Goal: Task Accomplishment & Management: Use online tool/utility

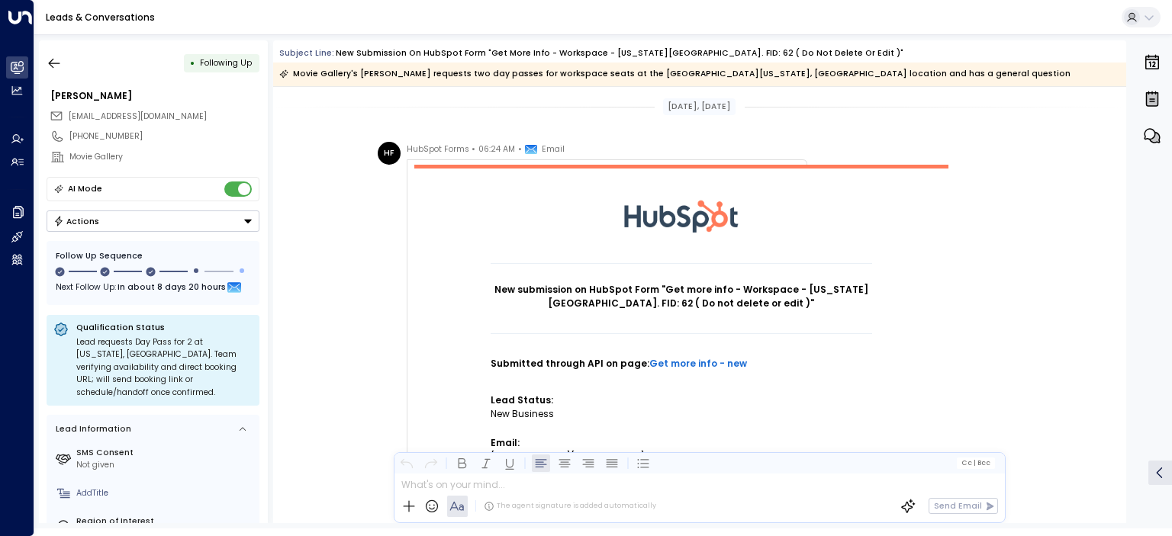
scroll to position [1374, 0]
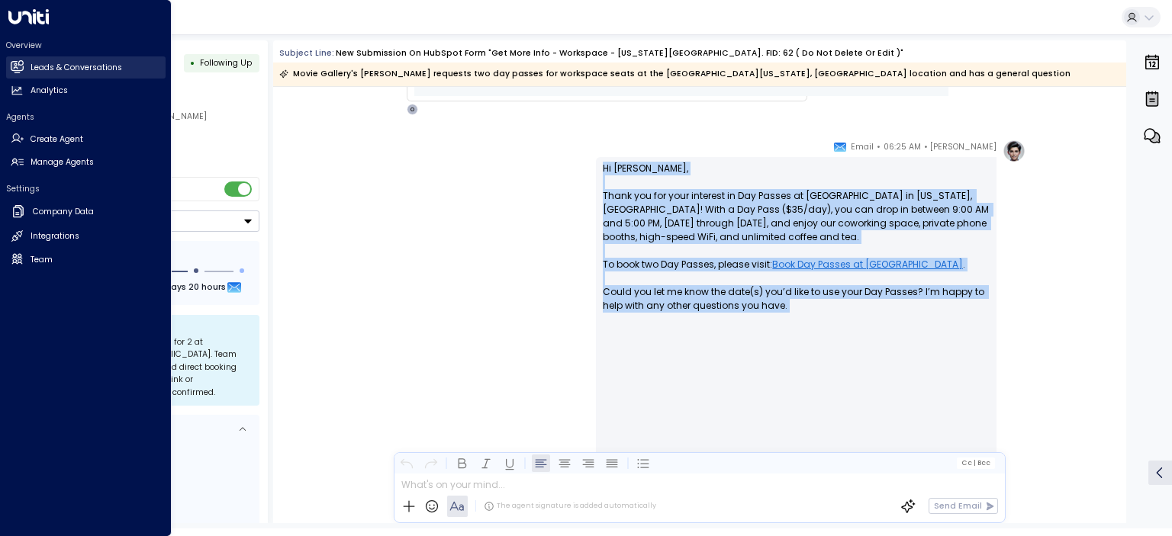
click at [48, 67] on h2 "Leads & Conversations" at bounding box center [77, 68] width 92 height 12
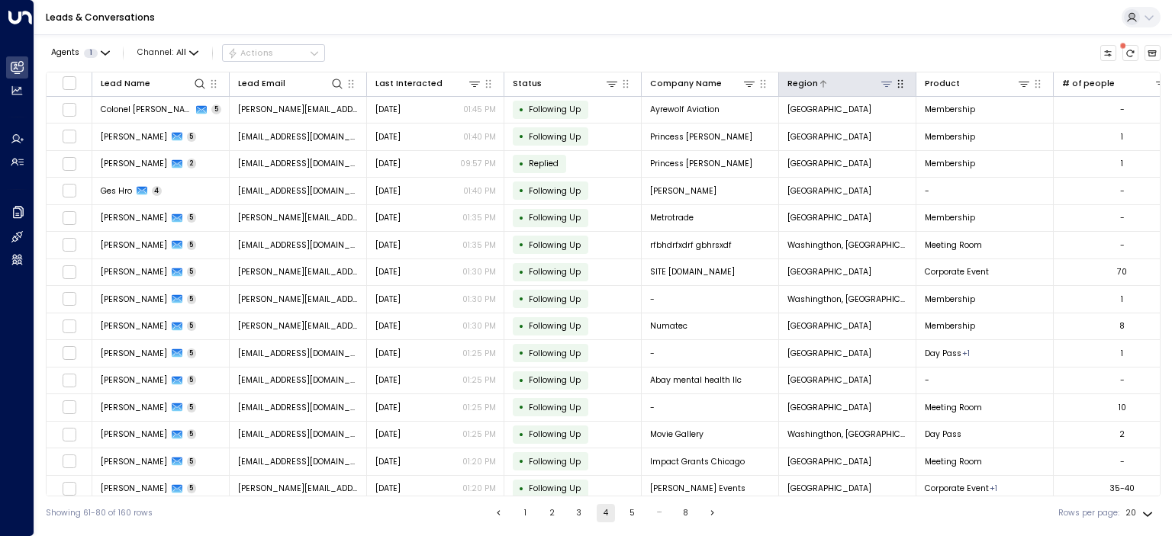
click at [888, 82] on icon at bounding box center [886, 84] width 11 height 5
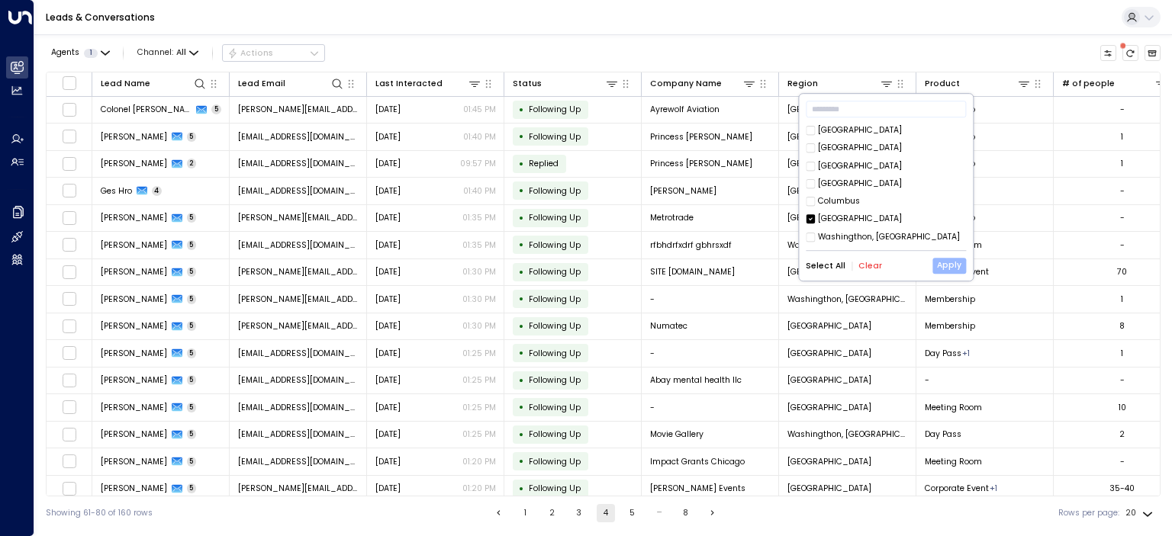
click at [954, 263] on button "Apply" at bounding box center [949, 266] width 34 height 16
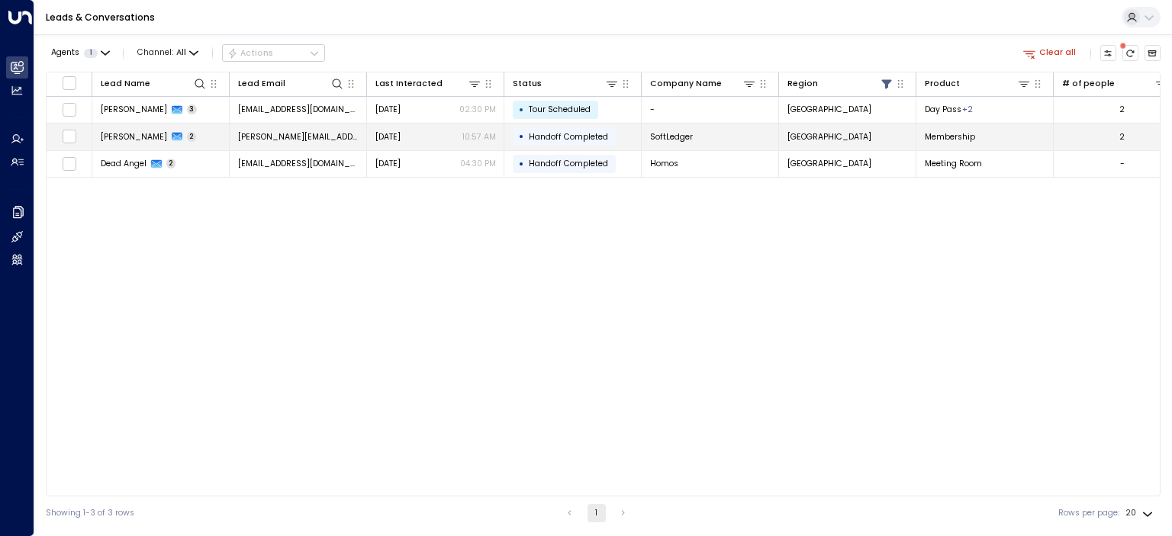
click at [140, 137] on span "[PERSON_NAME]" at bounding box center [134, 136] width 66 height 11
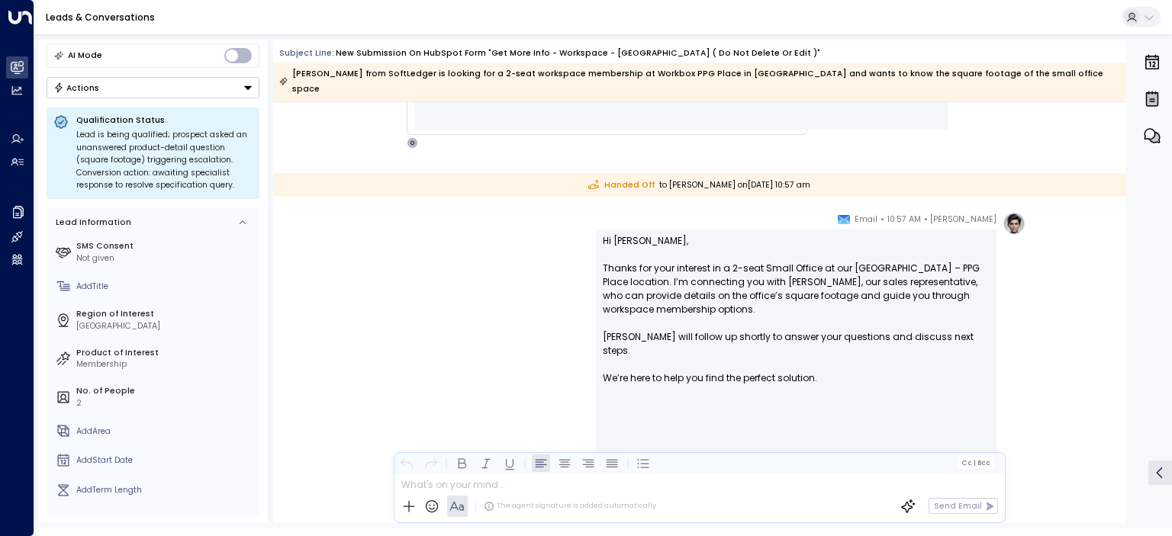
scroll to position [1432, 0]
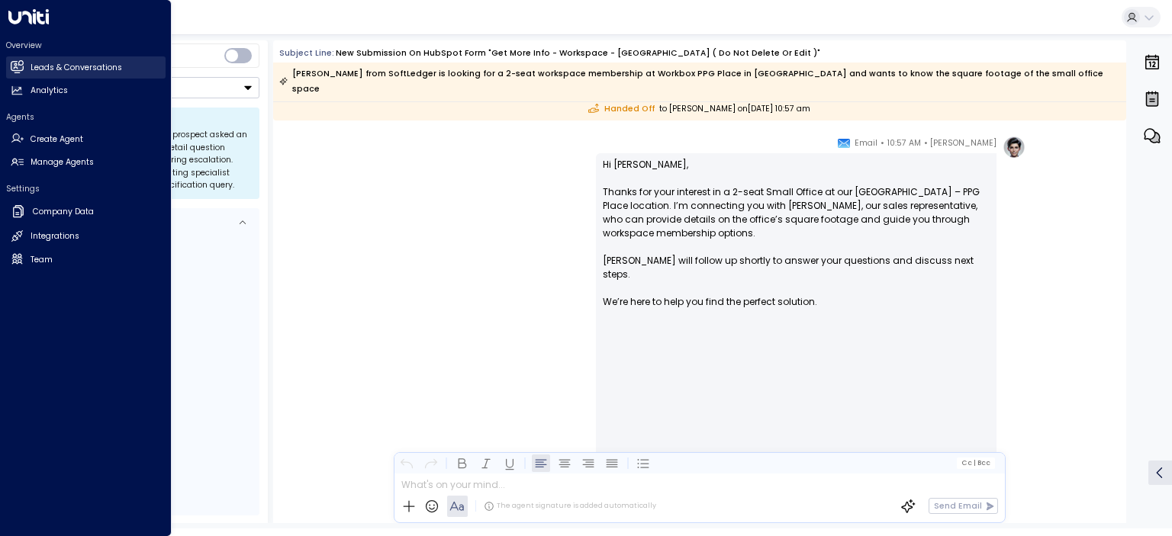
drag, startPoint x: 41, startPoint y: 69, endPoint x: 64, endPoint y: 69, distance: 22.9
click at [41, 69] on h2 "Leads & Conversations" at bounding box center [77, 68] width 92 height 12
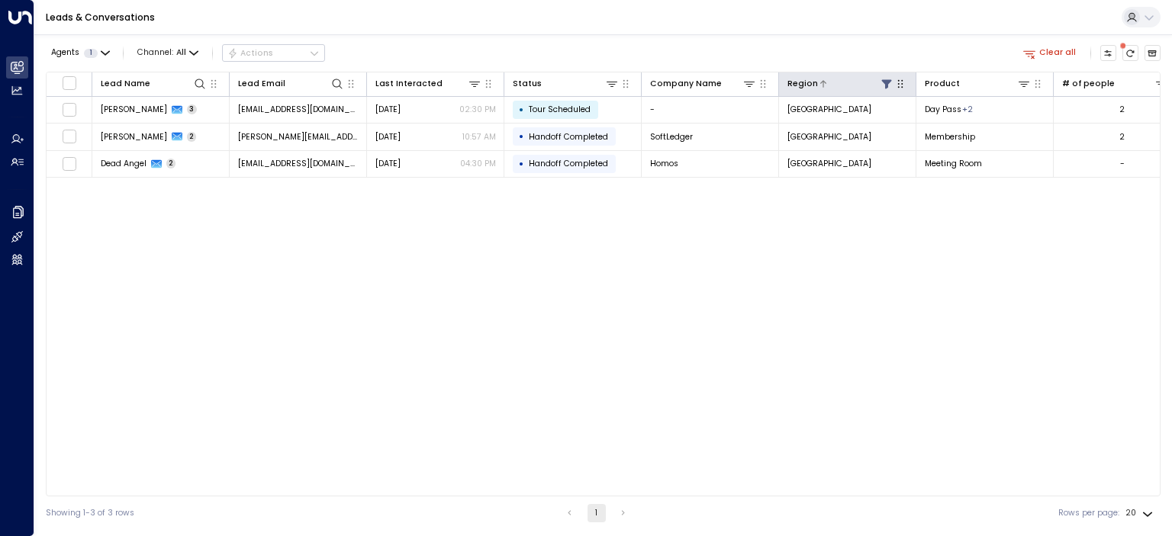
click at [800, 85] on div "Region" at bounding box center [802, 84] width 31 height 14
click at [884, 82] on icon at bounding box center [887, 84] width 12 height 12
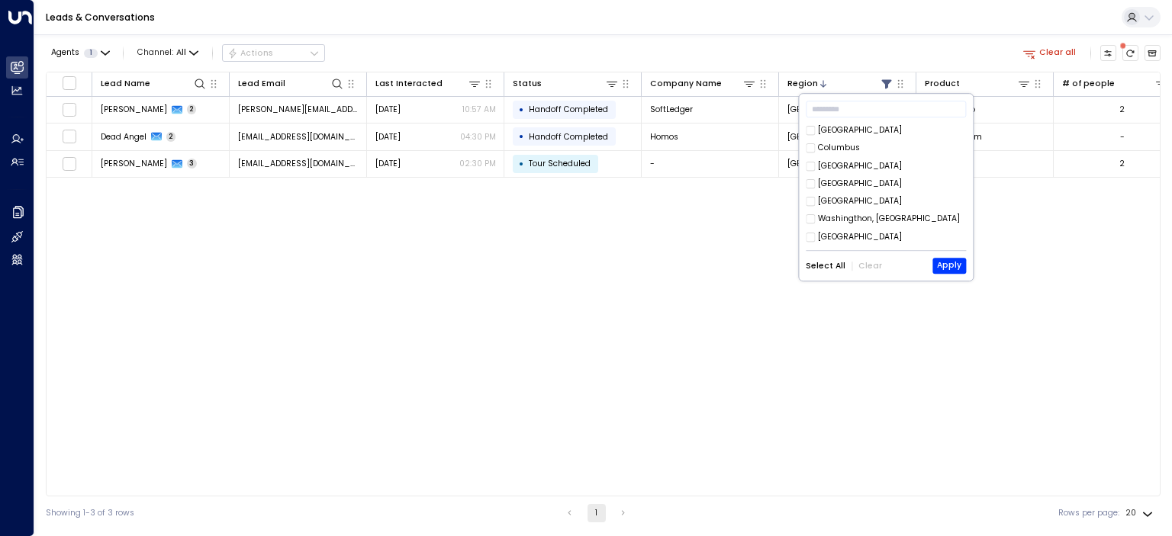
click at [835, 264] on button "Select All" at bounding box center [826, 266] width 40 height 9
click at [958, 266] on button "Apply" at bounding box center [949, 266] width 34 height 16
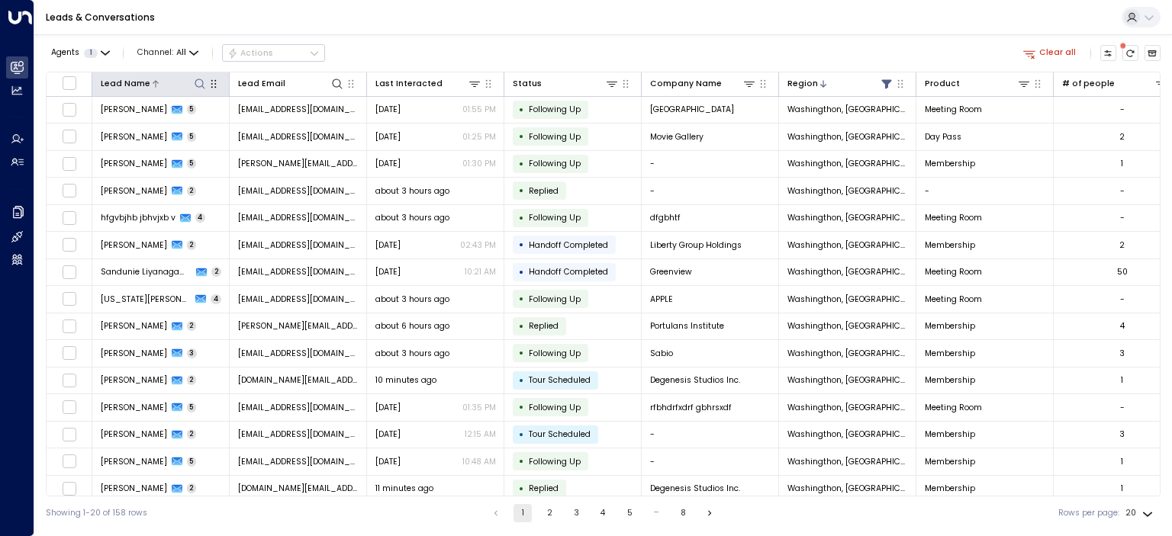
click at [184, 83] on div at bounding box center [178, 83] width 57 height 14
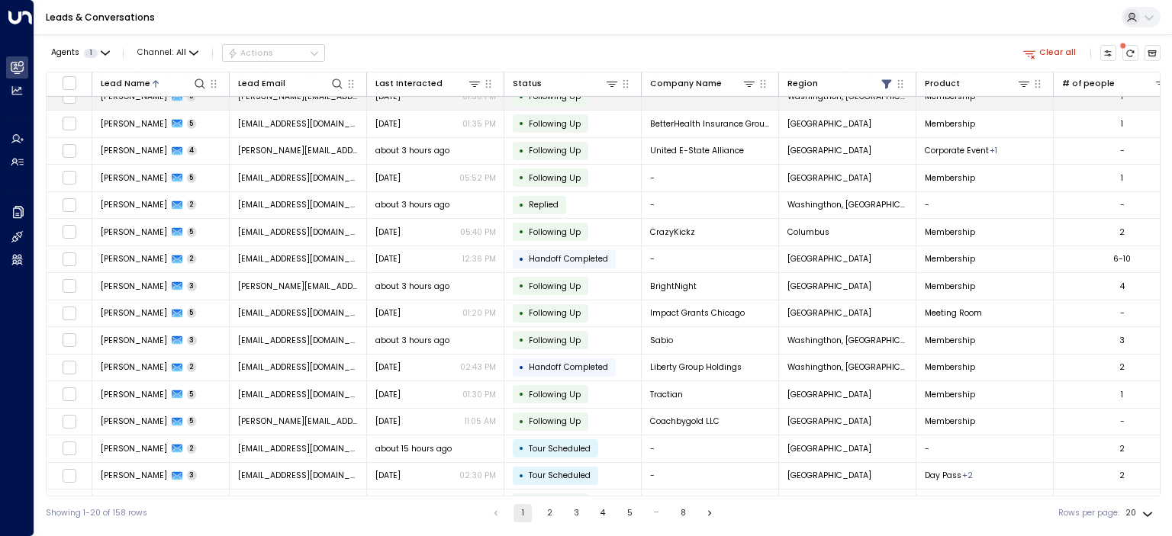
scroll to position [141, 0]
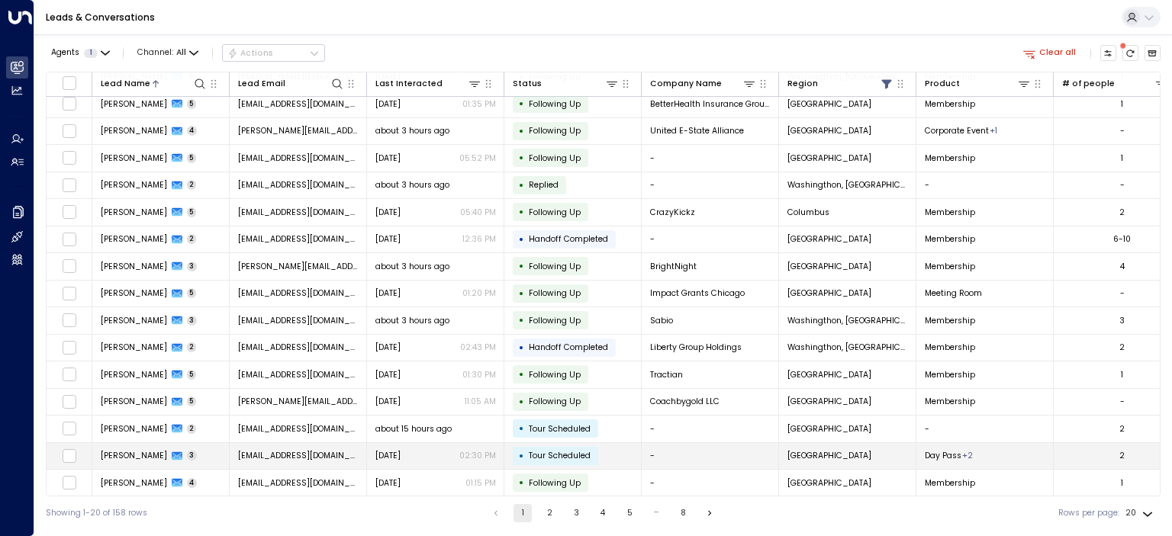
click at [134, 450] on span "[PERSON_NAME]" at bounding box center [134, 455] width 66 height 11
